Goal: Task Accomplishment & Management: Manage account settings

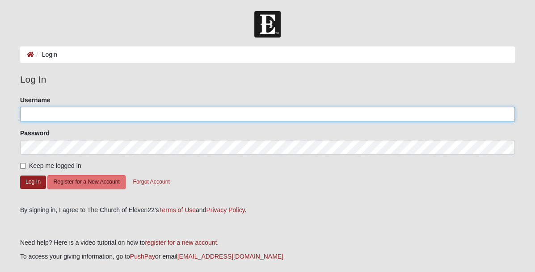
click at [51, 114] on input "Username" at bounding box center [267, 114] width 495 height 15
type input "[EMAIL_ADDRESS][DOMAIN_NAME]"
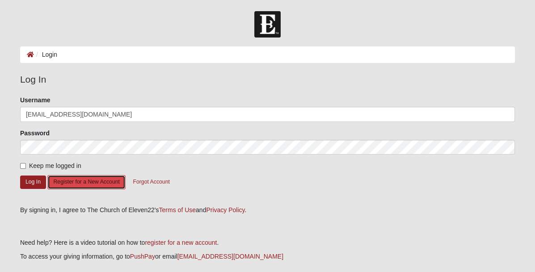
click at [79, 181] on button "Register for a New Account" at bounding box center [86, 182] width 78 height 14
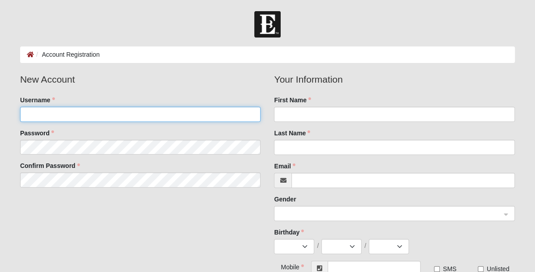
click at [34, 110] on input "Username" at bounding box center [140, 114] width 241 height 15
type input "[EMAIL_ADDRESS][DOMAIN_NAME]"
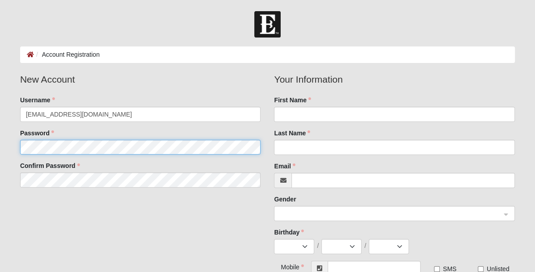
click at [54, 145] on fieldset "New Account Username andyabell@live.com Password Confirm Password" at bounding box center [140, 133] width 254 height 122
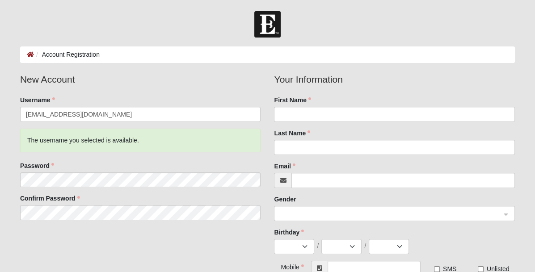
drag, startPoint x: 108, startPoint y: 166, endPoint x: 103, endPoint y: 167, distance: 5.0
click at [104, 167] on div "Password" at bounding box center [140, 174] width 241 height 26
drag, startPoint x: 67, startPoint y: 171, endPoint x: 84, endPoint y: 240, distance: 70.9
click at [84, 240] on div "New Account Username andyabell@live.com The username you selected is available.…" at bounding box center [267, 197] width 508 height 250
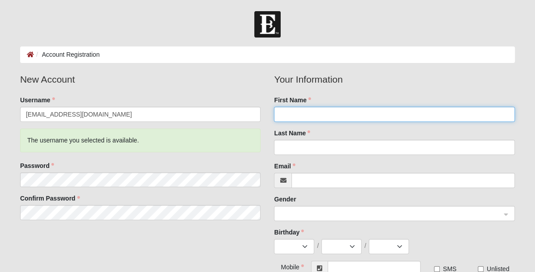
click at [310, 111] on input "First Name" at bounding box center [394, 114] width 241 height 15
type input "Andrew"
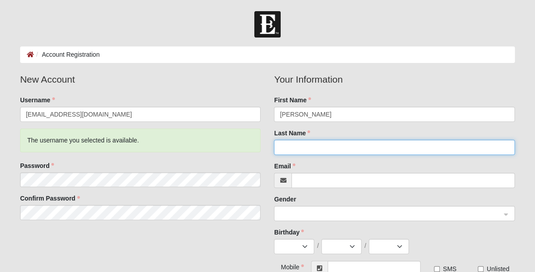
type input "Abell"
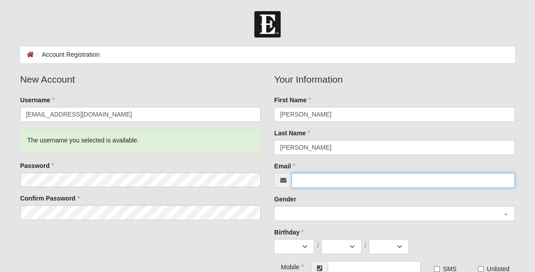
type input "[EMAIL_ADDRESS][DOMAIN_NAME]"
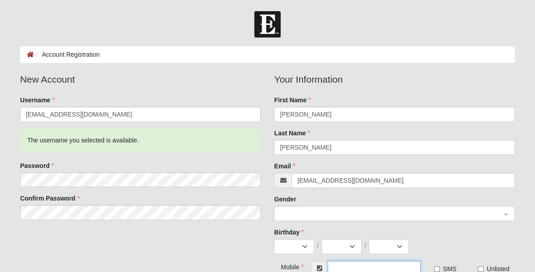
type input "[PHONE_NUMBER]"
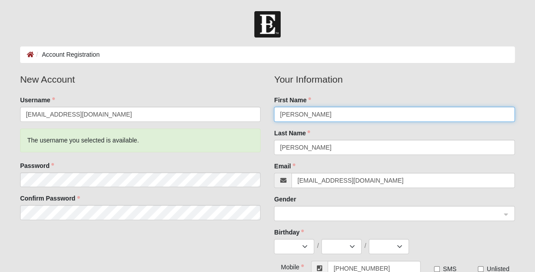
click at [308, 213] on span at bounding box center [390, 214] width 221 height 10
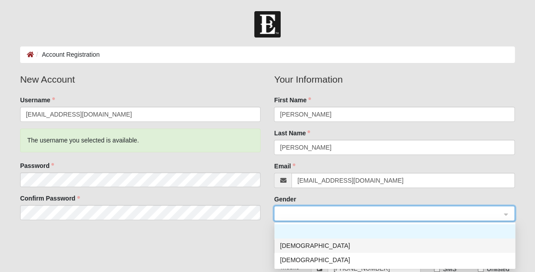
click at [296, 245] on div "[DEMOGRAPHIC_DATA]" at bounding box center [395, 246] width 230 height 10
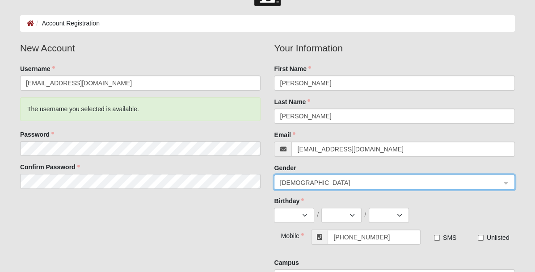
scroll to position [45, 0]
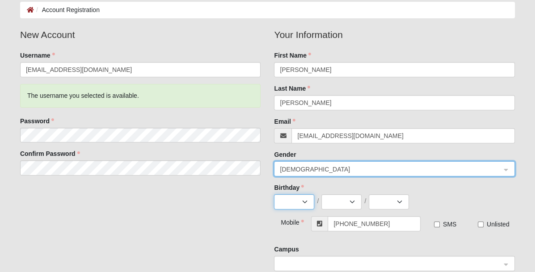
click at [305, 199] on select "Jan Feb Mar Apr May Jun Jul Aug Sep Oct Nov Dec" at bounding box center [294, 201] width 40 height 15
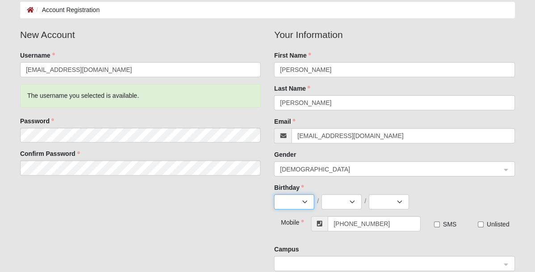
select select "3"
click at [274, 194] on select "Jan Feb Mar Apr May Jun Jul Aug Sep Oct Nov Dec" at bounding box center [294, 201] width 40 height 15
click at [354, 201] on select "1 2 3 4 5 6 7 8 9 10 11 12 13 14 15 16 17 18 19 20 21 22 23 24 25 26 27 28 29 3…" at bounding box center [341, 201] width 40 height 15
select select "15"
click at [321, 194] on select "1 2 3 4 5 6 7 8 9 10 11 12 13 14 15 16 17 18 19 20 21 22 23 24 25 26 27 28 29 3…" at bounding box center [341, 201] width 40 height 15
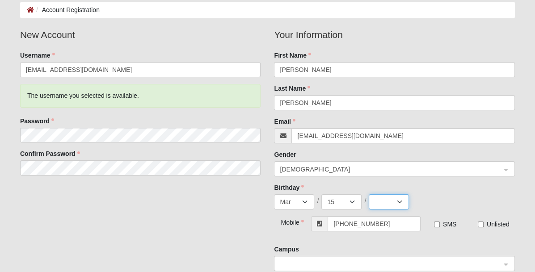
click at [400, 200] on select "2025 2024 2023 2022 2021 2020 2019 2018 2017 2016 2015 2014 2013 2012 2011 2010…" at bounding box center [389, 201] width 40 height 15
select select "1962"
click at [369, 194] on select "2025 2024 2023 2022 2021 2020 2019 2018 2017 2016 2015 2014 2013 2012 2011 2010…" at bounding box center [389, 201] width 40 height 15
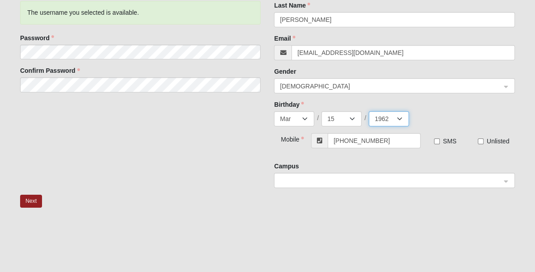
scroll to position [134, 0]
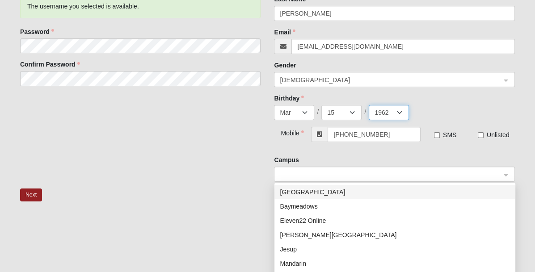
click at [295, 173] on span at bounding box center [390, 175] width 221 height 10
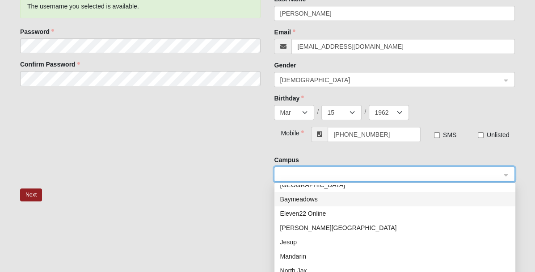
scroll to position [0, 0]
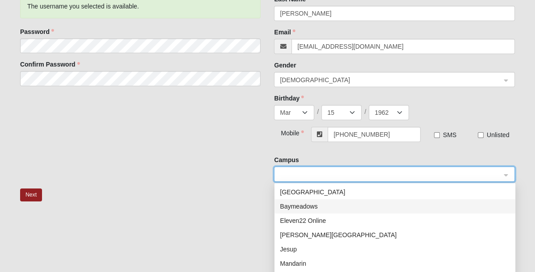
click at [291, 168] on input "search" at bounding box center [391, 173] width 224 height 13
click at [293, 172] on span at bounding box center [390, 175] width 221 height 10
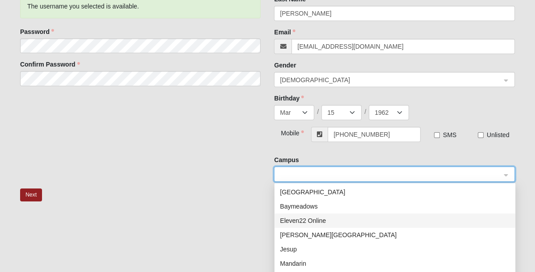
click at [294, 218] on div "Eleven22 Online" at bounding box center [395, 221] width 230 height 10
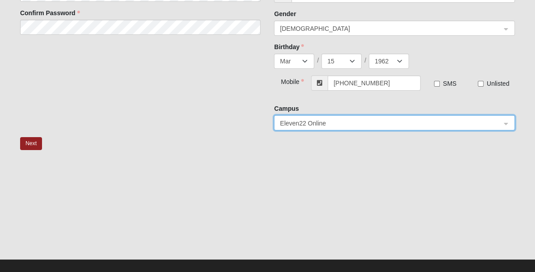
scroll to position [185, 0]
click at [30, 141] on button "Next" at bounding box center [31, 143] width 22 height 13
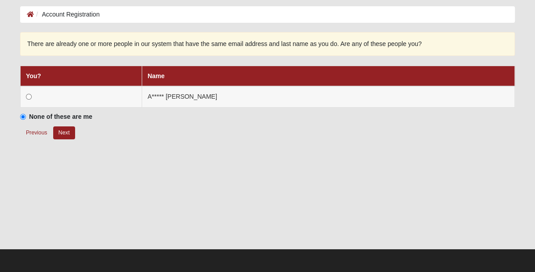
scroll to position [29, 0]
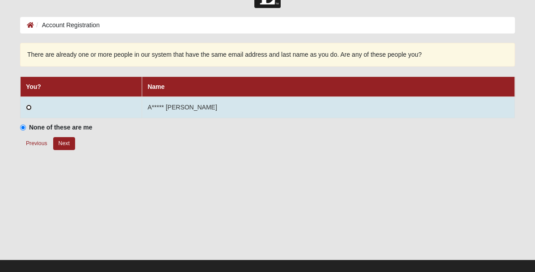
click at [26, 106] on input "radio" at bounding box center [29, 108] width 6 height 6
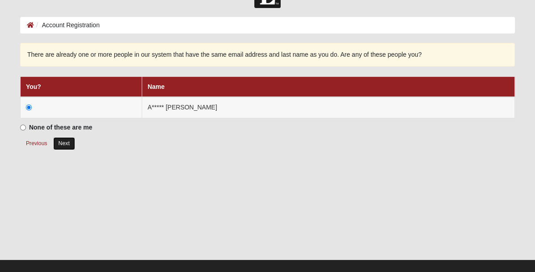
click at [63, 140] on button "Next" at bounding box center [64, 143] width 22 height 13
radio input "true"
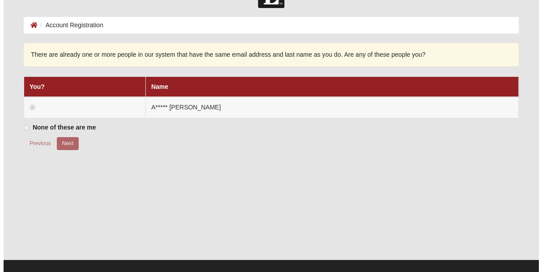
scroll to position [0, 0]
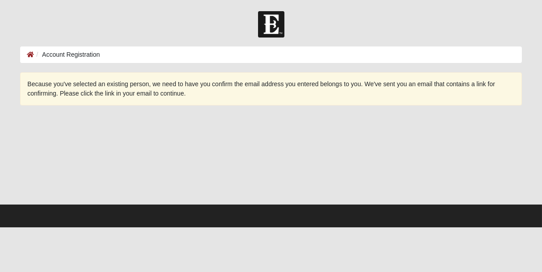
click at [151, 56] on ol "Account Registration" at bounding box center [270, 54] width 501 height 17
click at [114, 58] on ol "Account Registration" at bounding box center [270, 54] width 501 height 17
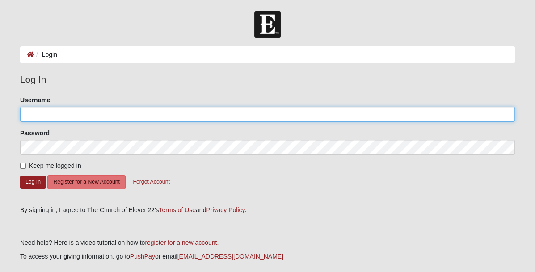
click at [33, 112] on input "Username" at bounding box center [267, 114] width 495 height 15
type input "[EMAIL_ADDRESS][DOMAIN_NAME]"
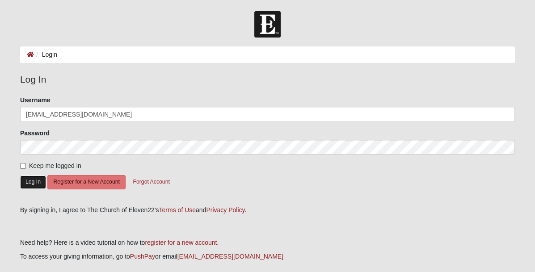
click at [34, 180] on button "Log In" at bounding box center [33, 182] width 26 height 13
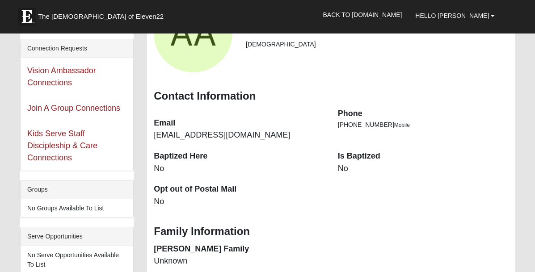
scroll to position [134, 0]
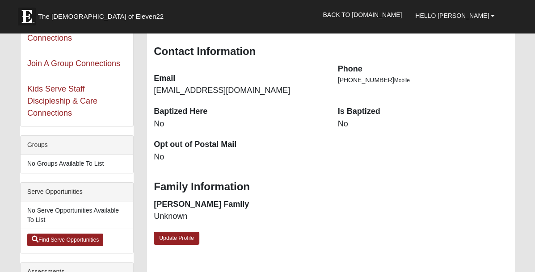
click at [345, 123] on dd "No" at bounding box center [423, 124] width 170 height 12
click at [349, 125] on dd "No" at bounding box center [423, 124] width 170 height 12
click at [349, 124] on dd "No" at bounding box center [423, 124] width 170 height 12
click at [347, 123] on dd "No" at bounding box center [423, 124] width 170 height 12
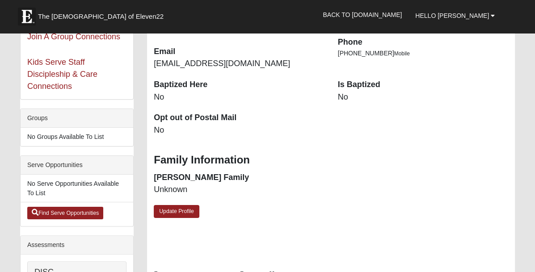
scroll to position [179, 0]
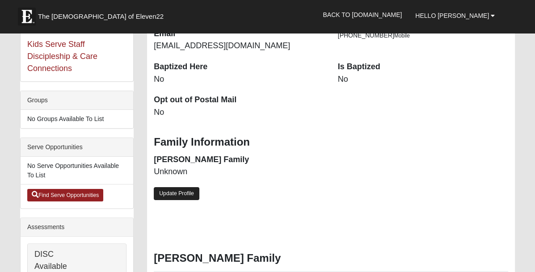
click at [179, 189] on link "Update Profile" at bounding box center [177, 193] width 46 height 13
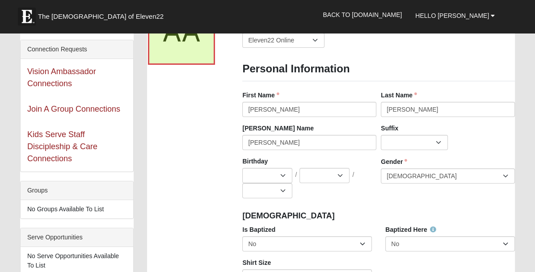
scroll to position [89, 0]
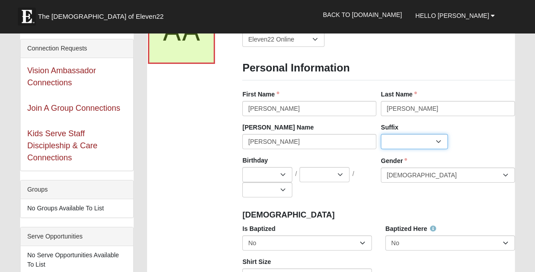
click at [437, 141] on select "Jr. Sr. Ph.D. II III IV V VI MD" at bounding box center [414, 141] width 67 height 15
click at [471, 127] on div "Suffix Jr. Sr. Ph.D. II III IV V VI MD" at bounding box center [448, 136] width 134 height 26
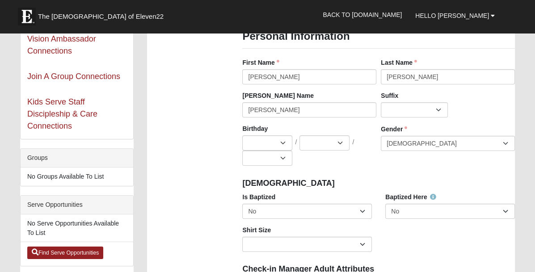
scroll to position [134, 0]
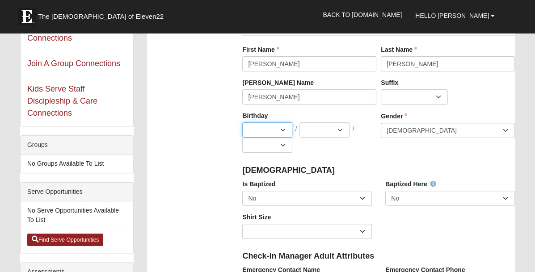
click at [284, 126] on select "Jan Feb Mar Apr May Jun Jul Aug Sep Oct Nov Dec" at bounding box center [267, 129] width 50 height 15
select select "3"
click at [242, 122] on select "Jan Feb Mar Apr May Jun Jul Aug Sep Oct Nov Dec" at bounding box center [267, 129] width 50 height 15
click at [285, 144] on select "2025 2024 2023 2022 2021 2020 2019 2018 2017 2016 2015 2014 2013 2012 2011 2010…" at bounding box center [267, 145] width 50 height 15
select select "1962"
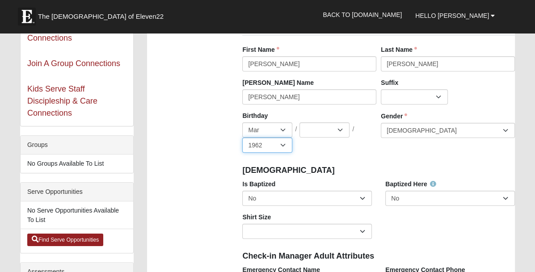
click at [242, 138] on select "2025 2024 2023 2022 2021 2020 2019 2018 2017 2016 2015 2014 2013 2012 2011 2010…" at bounding box center [267, 145] width 50 height 15
click at [341, 129] on select "1 2 3 4 5 6 7 8 9 10 11 12 13 14 15 16 17 18 19 20 21 22 23 24 25 26 27 28 29 3…" at bounding box center [324, 129] width 50 height 15
select select "15"
click at [299, 122] on select "1 2 3 4 5 6 7 8 9 10 11 12 13 14 15 16 17 18 19 20 21 22 23 24 25 26 27 28 29 3…" at bounding box center [324, 129] width 50 height 15
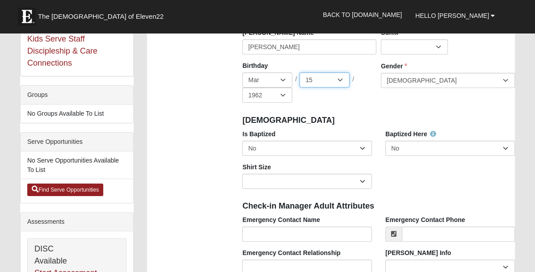
scroll to position [223, 0]
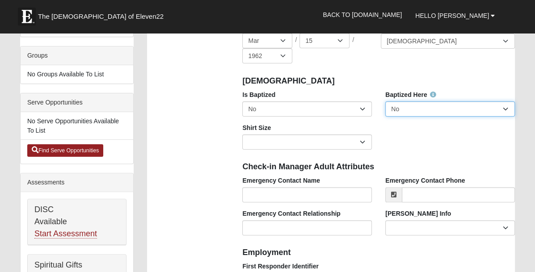
click at [507, 108] on select "No Yes" at bounding box center [450, 108] width 130 height 15
click at [385, 101] on select "No Yes" at bounding box center [450, 108] width 130 height 15
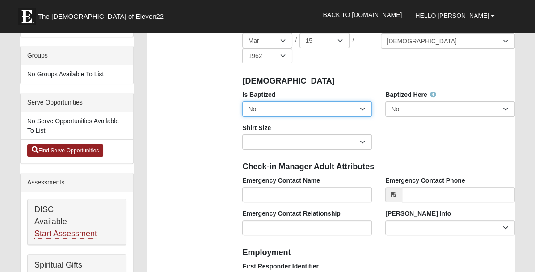
click at [365, 107] on select "No Yes" at bounding box center [307, 108] width 130 height 15
select select "True"
click at [242, 101] on select "No Yes" at bounding box center [307, 108] width 130 height 15
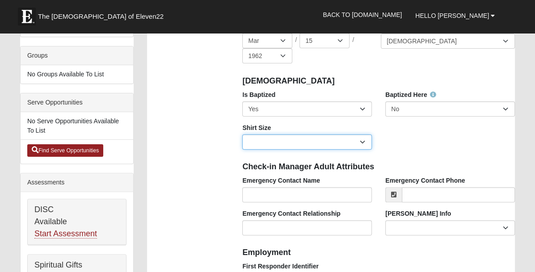
click at [362, 140] on select "Adult Small Adult Medium Adult Large Adult XL Adult XXL Adult 3XL Adult 4XL You…" at bounding box center [307, 142] width 130 height 15
select select "Adult XL"
click at [242, 135] on select "Adult Small Adult Medium Adult Large Adult XL Adult XXL Adult 3XL Adult 4XL You…" at bounding box center [307, 142] width 130 height 15
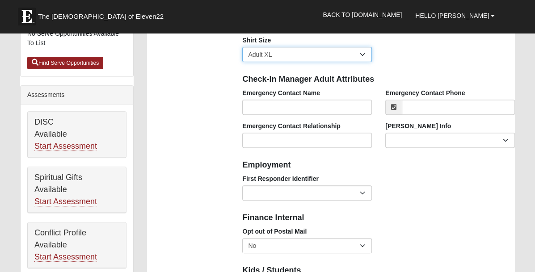
scroll to position [313, 0]
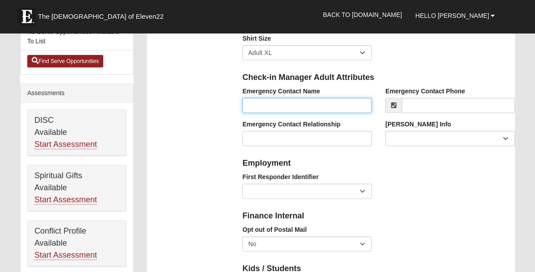
click at [258, 103] on input "Emergency Contact Name" at bounding box center [307, 105] width 130 height 15
type input "[PERSON_NAME]"
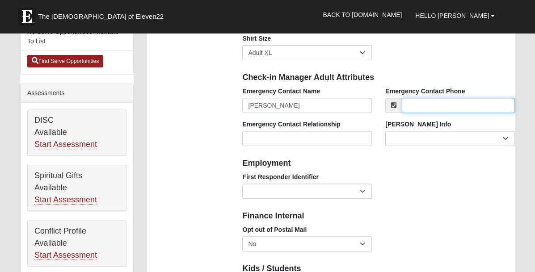
click at [429, 103] on input "Emergency Contact Phone" at bounding box center [458, 105] width 113 height 15
type input "[PHONE_NUMBER]"
type input "3708 NINA CT"
type input "Mobile"
select select "GA"
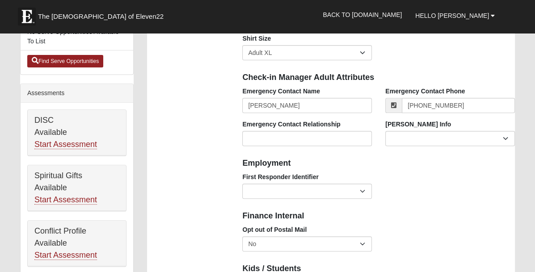
type input "30052"
click at [264, 140] on input "Emergency Contact Relationship" at bounding box center [307, 138] width 130 height 15
type input "wife"
click at [505, 138] on select "Current Foster Child Current Foster Parent Former Foster Child Former Foster Pa…" at bounding box center [450, 138] width 130 height 15
drag, startPoint x: 466, startPoint y: 225, endPoint x: 347, endPoint y: 228, distance: 118.9
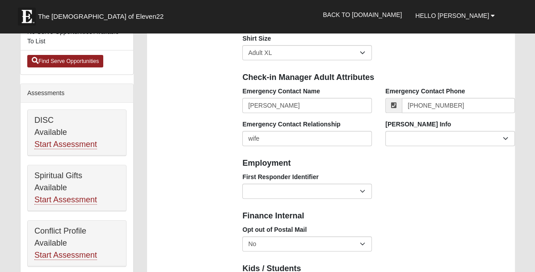
click at [463, 226] on div "Opt out of Postal Mail No Yes" at bounding box center [379, 241] width 286 height 33
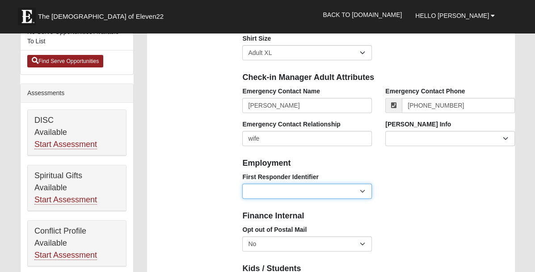
click at [362, 184] on select "EMT | Paramedic | Medical Firefighter | Fire Department Police Officer | Sherif…" at bounding box center [307, 191] width 130 height 15
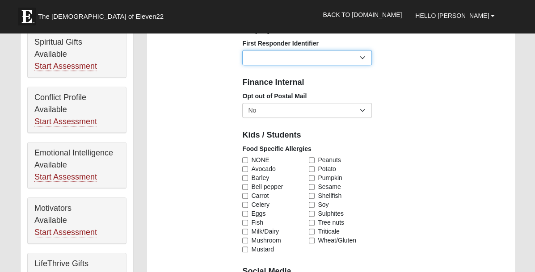
scroll to position [447, 0]
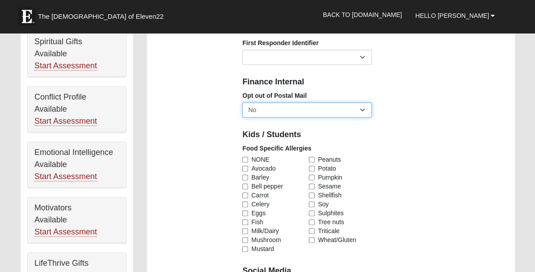
click at [364, 109] on select "No Yes" at bounding box center [307, 109] width 130 height 15
click at [416, 126] on div "Kids / Students" at bounding box center [379, 134] width 286 height 20
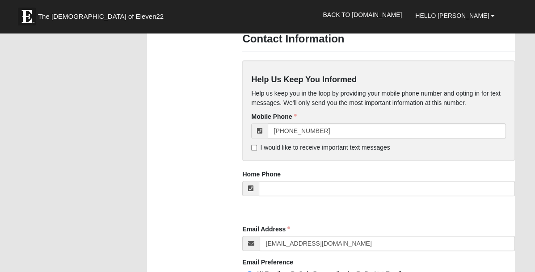
scroll to position [849, 0]
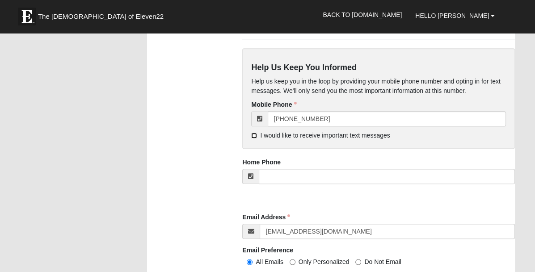
click at [252, 133] on input "I would like to receive important text messages" at bounding box center [254, 136] width 6 height 6
checkbox input "true"
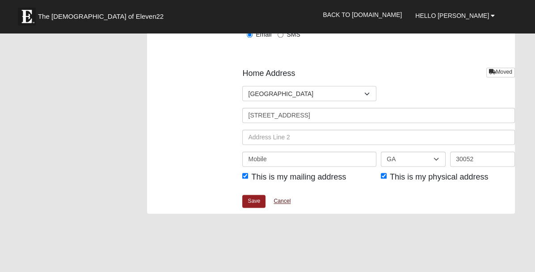
scroll to position [1072, 0]
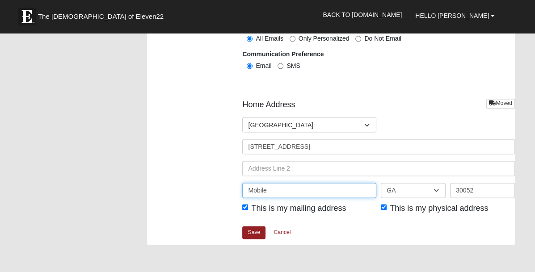
click at [267, 188] on input "Mobile" at bounding box center [309, 190] width 134 height 15
type input "M"
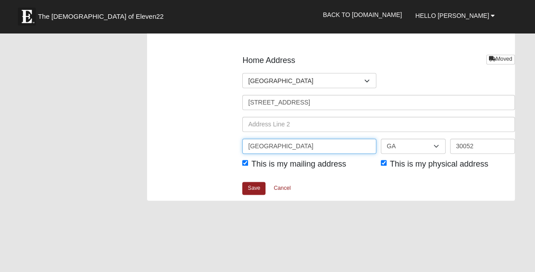
scroll to position [1117, 0]
type input "Loganville"
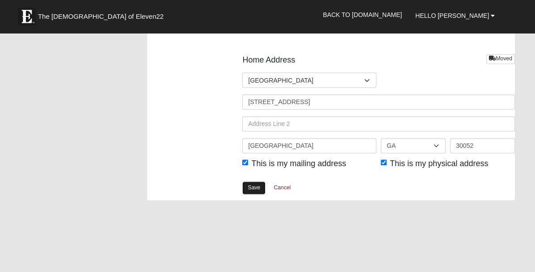
click at [254, 185] on link "Save" at bounding box center [253, 187] width 23 height 13
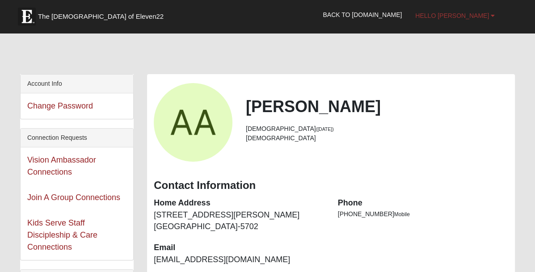
click at [491, 15] on b at bounding box center [493, 16] width 4 height 6
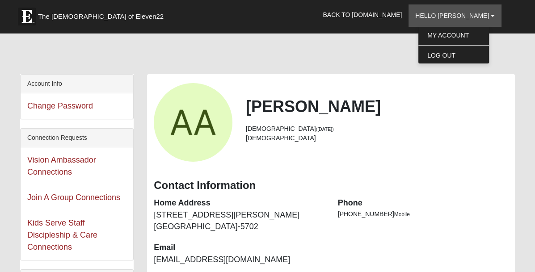
click at [403, 46] on div at bounding box center [267, 56] width 495 height 38
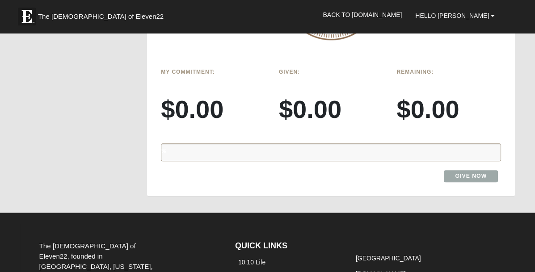
scroll to position [777, 0]
